Goal: Task Accomplishment & Management: Manage account settings

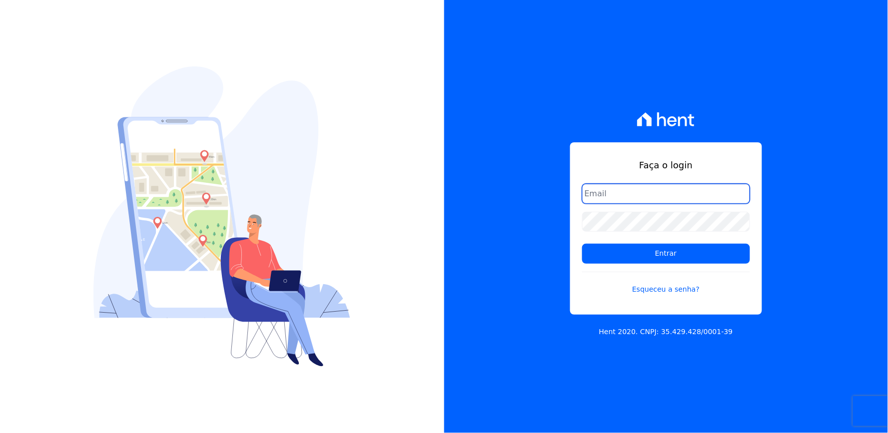
type input "[EMAIL_ADDRESS][DOMAIN_NAME]"
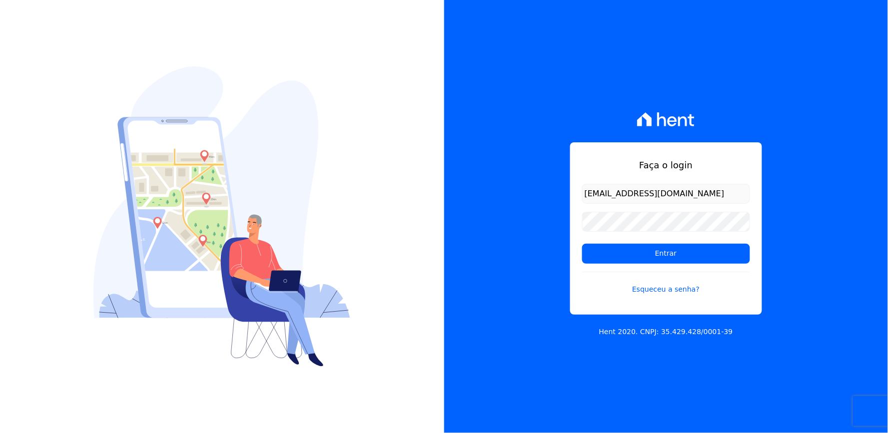
click at [769, 136] on div "Faça o login [EMAIL_ADDRESS][DOMAIN_NAME] Entrar Esqueceu a senha? Hent 2020. C…" at bounding box center [666, 216] width 444 height 433
click at [551, 246] on div "Faça o login [EMAIL_ADDRESS][DOMAIN_NAME] Entrar Esqueceu a senha? Hent 2020. C…" at bounding box center [666, 216] width 444 height 433
click at [635, 247] on input "Entrar" at bounding box center [666, 254] width 168 height 20
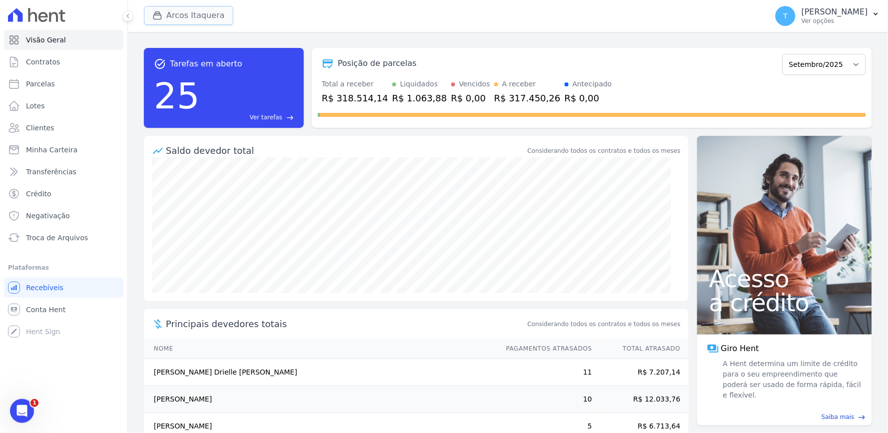
click at [183, 10] on button "Arcos Itaquera" at bounding box center [188, 15] width 89 height 19
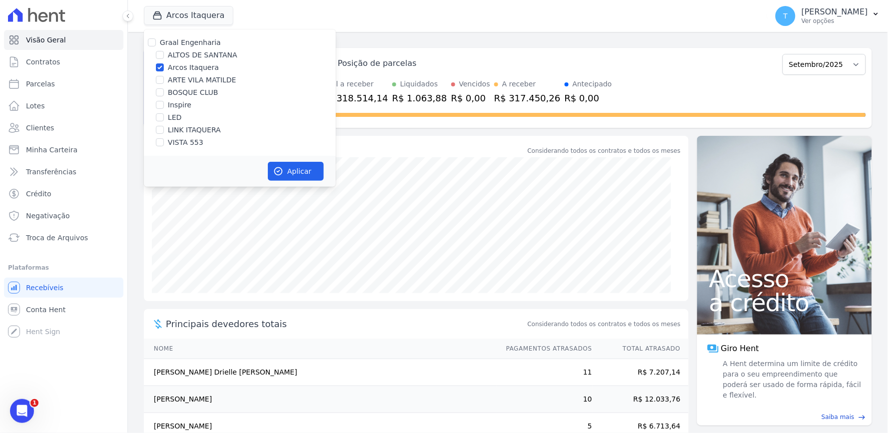
click at [182, 68] on label "Arcos Itaquera" at bounding box center [193, 67] width 51 height 10
click at [164, 68] on input "Arcos Itaquera" at bounding box center [160, 67] width 8 height 8
checkbox input "false"
click at [193, 56] on label "ALTOS DE SANTANA" at bounding box center [202, 55] width 69 height 10
click at [164, 56] on input "ALTOS DE SANTANA" at bounding box center [160, 55] width 8 height 8
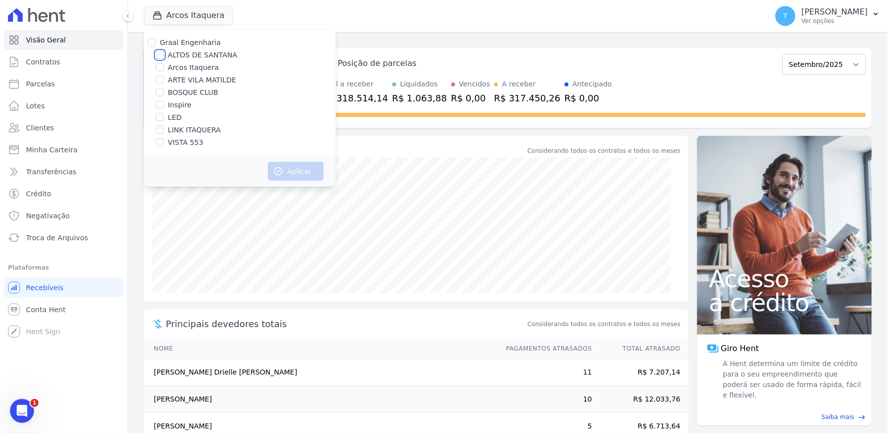
checkbox input "true"
click at [277, 170] on icon "button" at bounding box center [278, 171] width 10 height 10
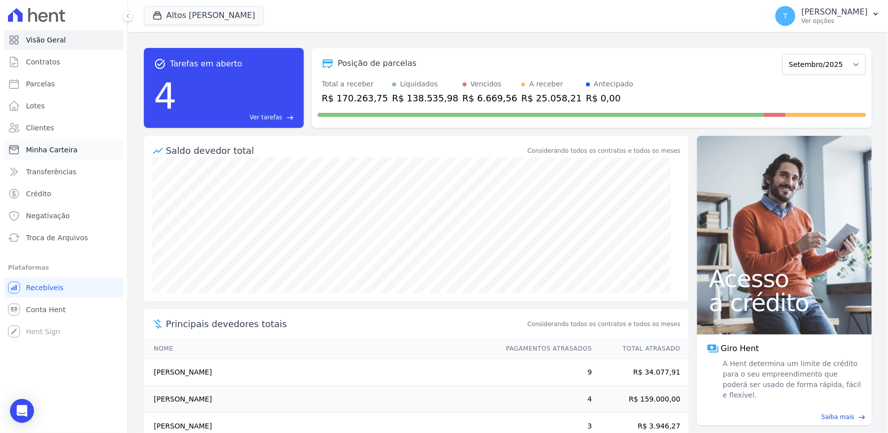
click at [60, 147] on span "Minha Carteira" at bounding box center [51, 150] width 51 height 10
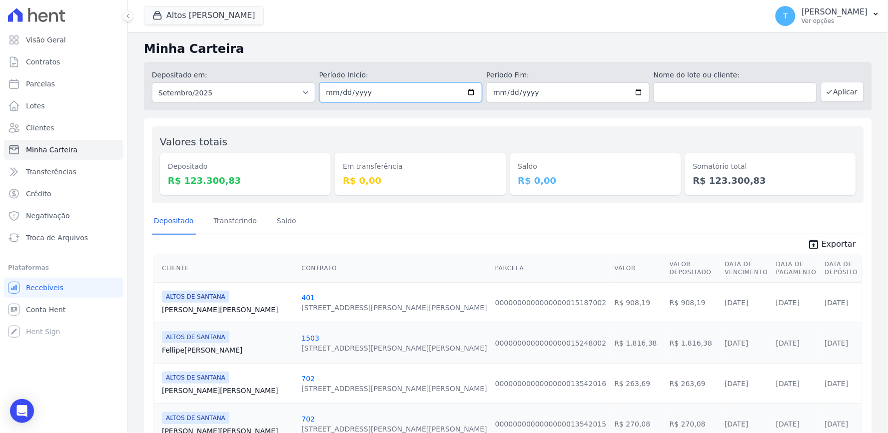
click at [463, 94] on input "[DATE]" at bounding box center [400, 92] width 163 height 20
type input "[DATE]"
drag, startPoint x: 630, startPoint y: 91, endPoint x: 627, endPoint y: 96, distance: 6.3
click at [630, 92] on input "[DATE]" at bounding box center [567, 92] width 163 height 20
type input "[DATE]"
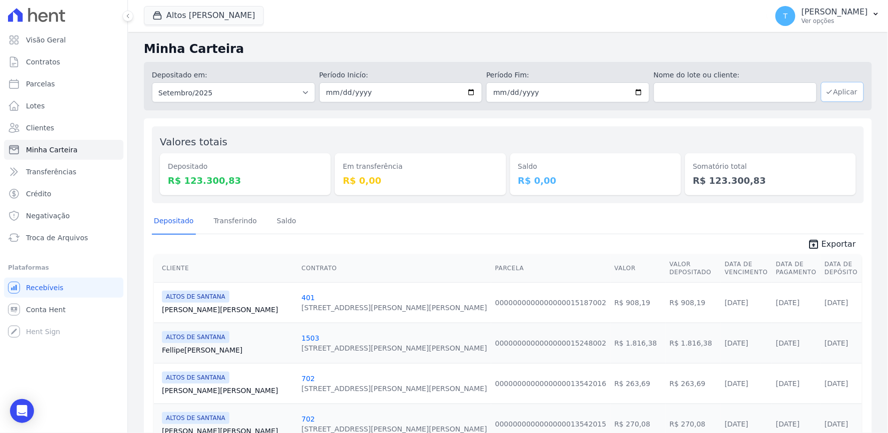
click at [834, 89] on button "Aplicar" at bounding box center [842, 92] width 43 height 20
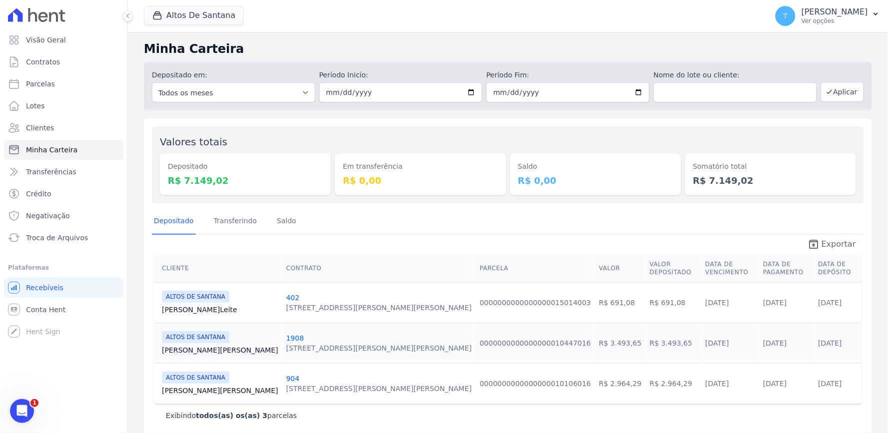
click at [821, 243] on span "Exportar" at bounding box center [838, 244] width 34 height 12
drag, startPoint x: 841, startPoint y: 298, endPoint x: 883, endPoint y: 265, distance: 53.4
click at [843, 298] on td "29/09/2025" at bounding box center [838, 302] width 48 height 40
click at [185, 15] on button "Altos De Santana" at bounding box center [194, 15] width 100 height 19
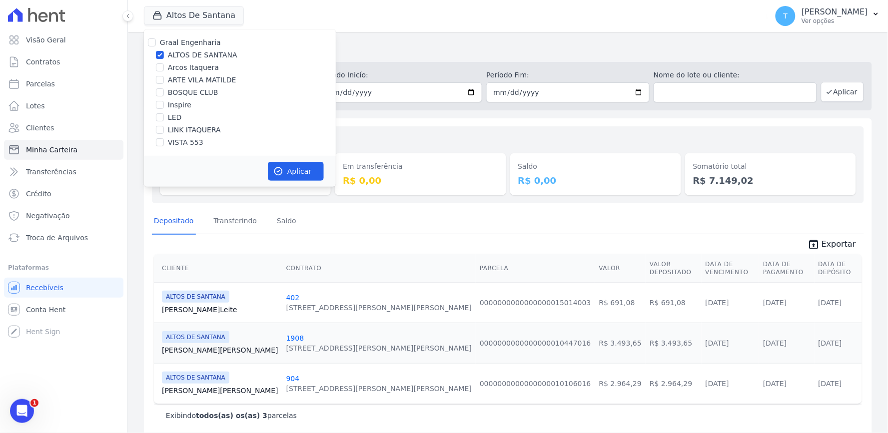
click at [195, 56] on label "ALTOS DE SANTANA" at bounding box center [202, 55] width 69 height 10
click at [164, 56] on input "ALTOS DE SANTANA" at bounding box center [160, 55] width 8 height 8
checkbox input "false"
click at [200, 86] on div "Graal Engenharia ALTOS DE SANTANA Arcos Itaquera ARTE VILA MATILDE BOSQUE CLUB …" at bounding box center [240, 92] width 192 height 126
click at [223, 76] on label "ARTE VILA MATILDE" at bounding box center [202, 80] width 68 height 10
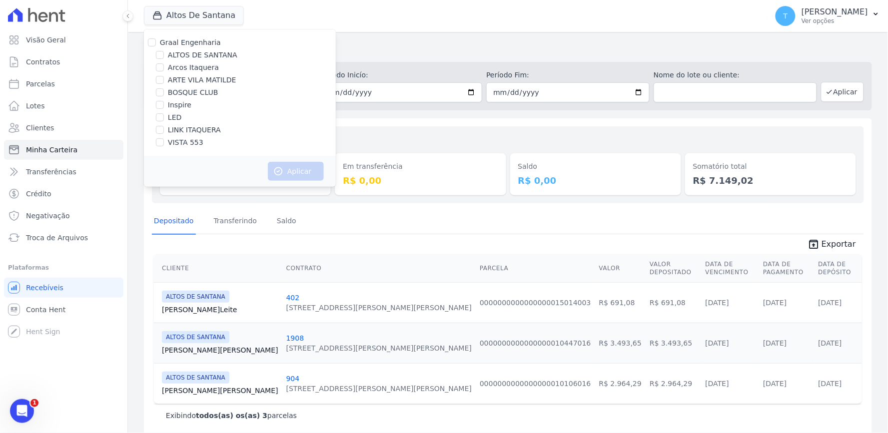
click at [164, 76] on input "ARTE VILA MATILDE" at bounding box center [160, 80] width 8 height 8
checkbox input "true"
click at [286, 172] on button "Aplicar" at bounding box center [296, 171] width 56 height 19
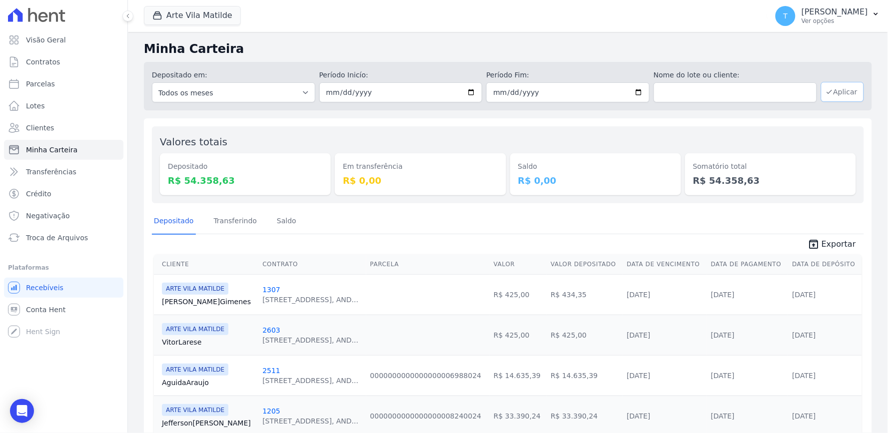
click at [838, 93] on button "Aplicar" at bounding box center [842, 92] width 43 height 20
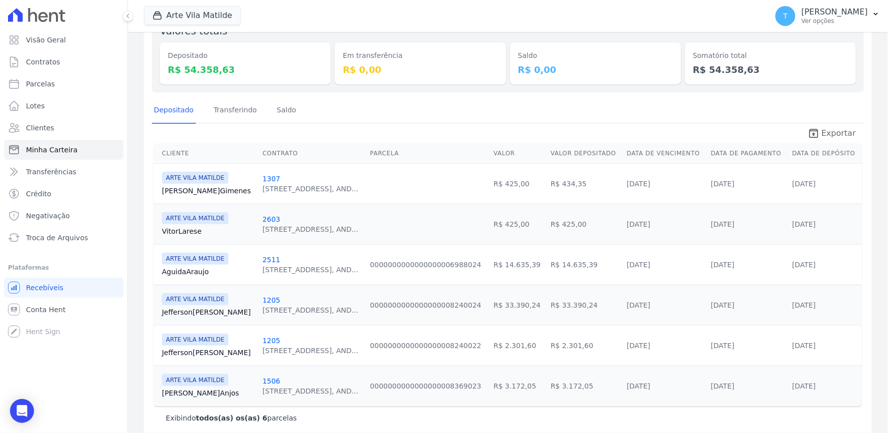
click at [823, 127] on span "Exportar" at bounding box center [838, 133] width 34 height 12
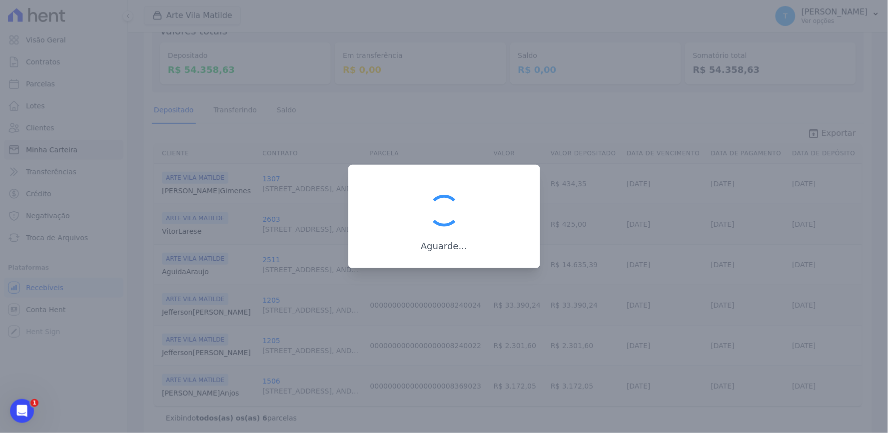
scroll to position [0, 0]
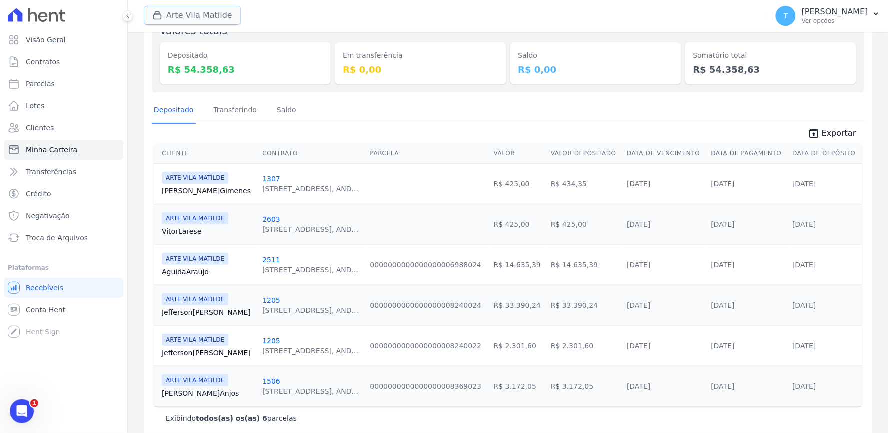
click at [192, 13] on button "Arte Vila Matilde" at bounding box center [192, 15] width 97 height 19
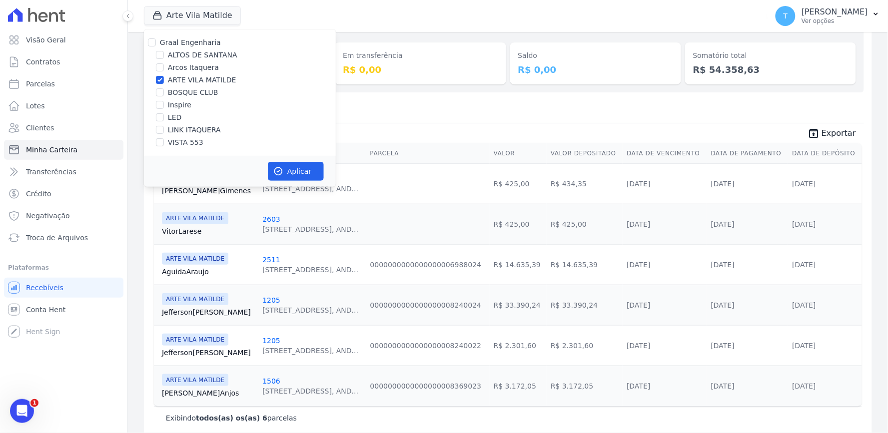
click at [190, 81] on label "ARTE VILA MATILDE" at bounding box center [202, 80] width 68 height 10
click at [164, 81] on input "ARTE VILA MATILDE" at bounding box center [160, 80] width 8 height 8
checkbox input "false"
click at [178, 93] on label "BOSQUE CLUB" at bounding box center [193, 92] width 50 height 10
click at [164, 93] on input "BOSQUE CLUB" at bounding box center [160, 92] width 8 height 8
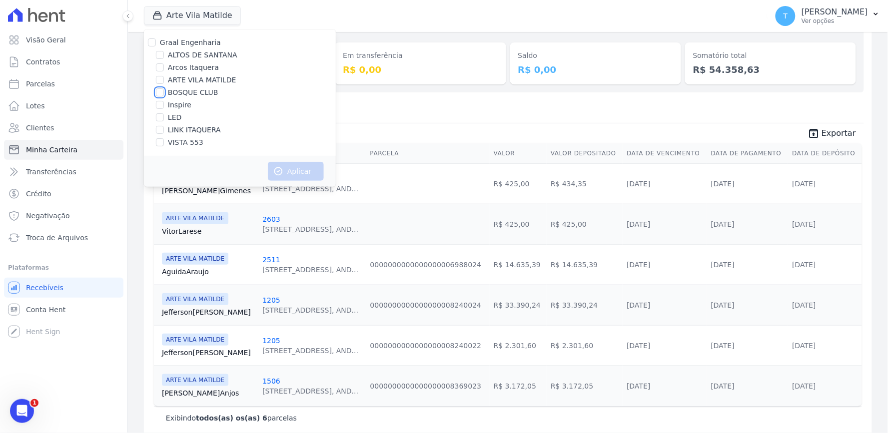
checkbox input "true"
click at [291, 169] on button "Aplicar" at bounding box center [296, 171] width 56 height 19
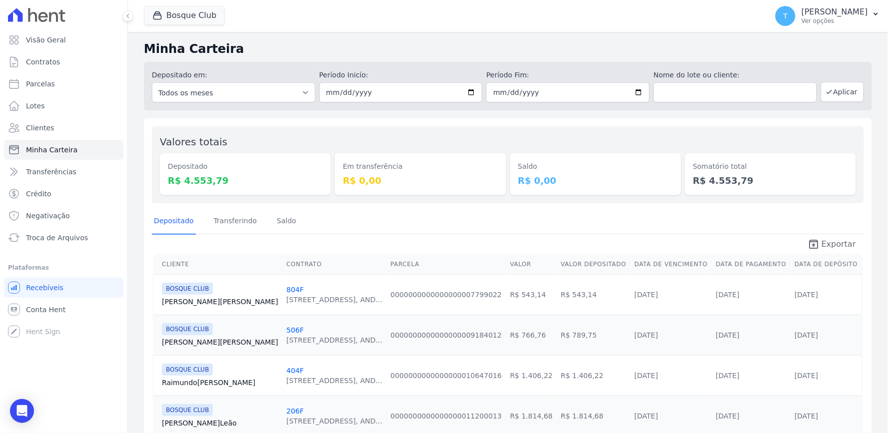
click at [813, 242] on icon "unarchive" at bounding box center [813, 244] width 12 height 12
drag, startPoint x: 204, startPoint y: 22, endPoint x: 187, endPoint y: 113, distance: 92.5
click at [204, 22] on button "Bosque Club" at bounding box center [184, 15] width 81 height 19
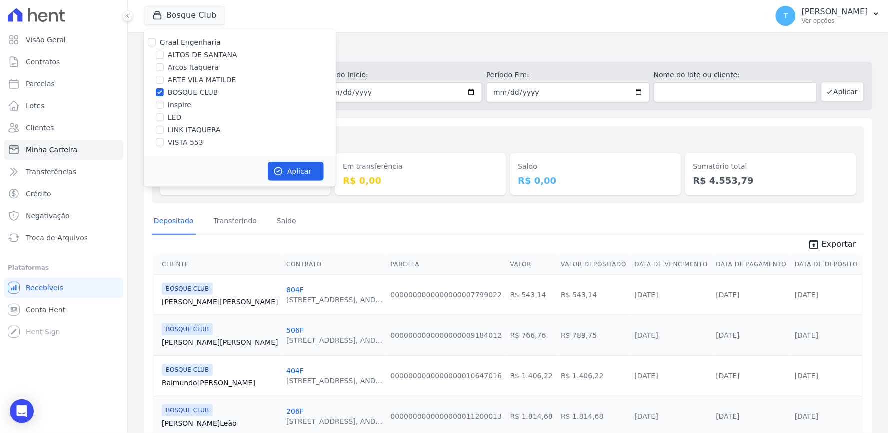
click at [187, 92] on label "BOSQUE CLUB" at bounding box center [193, 92] width 50 height 10
click at [164, 92] on input "BOSQUE CLUB" at bounding box center [160, 92] width 8 height 8
checkbox input "false"
click at [180, 141] on label "VISTA 553" at bounding box center [185, 142] width 35 height 10
click at [164, 141] on input "VISTA 553" at bounding box center [160, 142] width 8 height 8
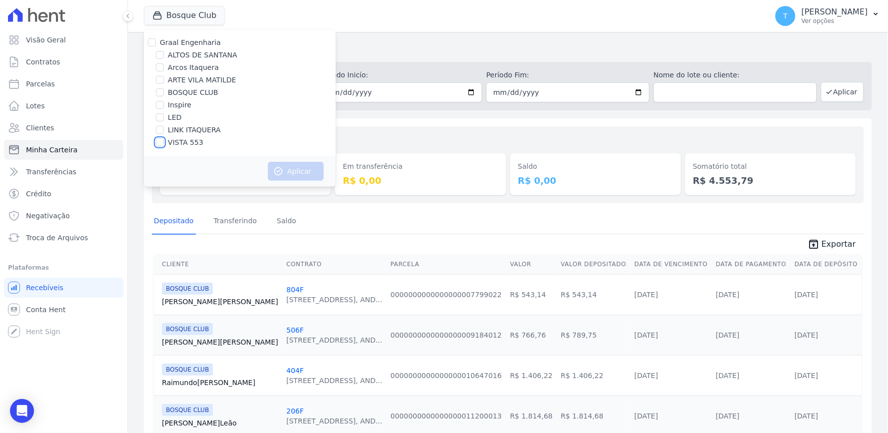
checkbox input "true"
click at [275, 168] on icon "button" at bounding box center [278, 171] width 10 height 10
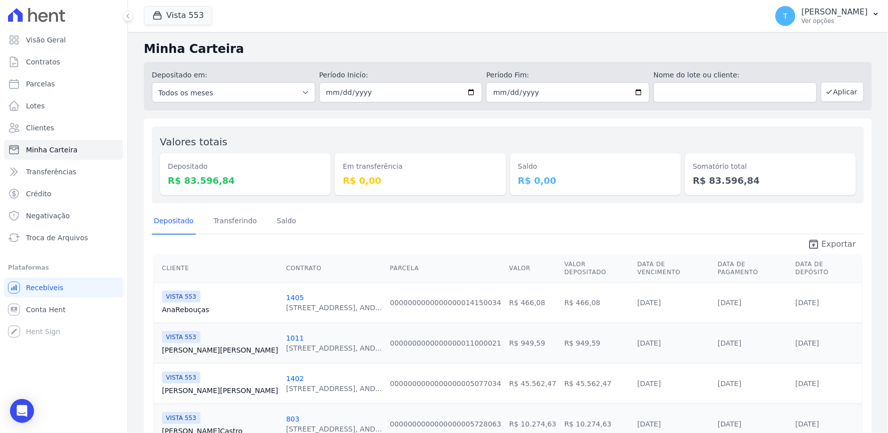
click at [815, 246] on icon "unarchive" at bounding box center [813, 244] width 12 height 12
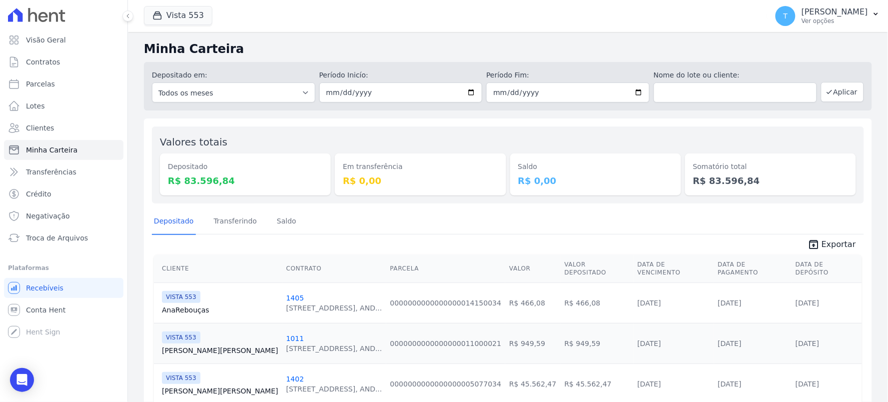
click at [741, 226] on div "Depositado Transferindo Saldo" at bounding box center [508, 221] width 712 height 24
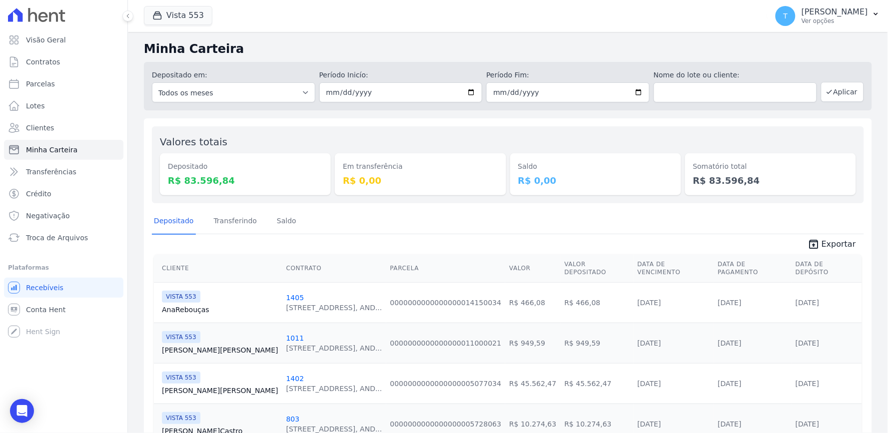
drag, startPoint x: 773, startPoint y: 229, endPoint x: 877, endPoint y: 243, distance: 104.4
click at [773, 229] on div "Depositado Transferindo Saldo" at bounding box center [508, 221] width 712 height 24
